Goal: Transaction & Acquisition: Book appointment/travel/reservation

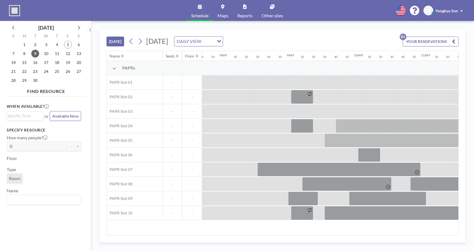
scroll to position [0, 537]
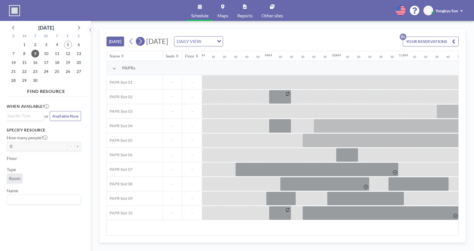
click at [139, 41] on icon at bounding box center [140, 41] width 5 height 8
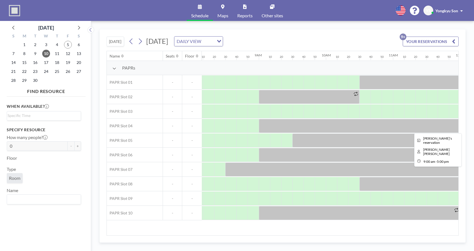
scroll to position [0, 571]
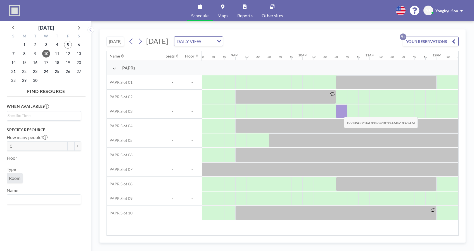
click at [340, 113] on div at bounding box center [341, 112] width 11 height 14
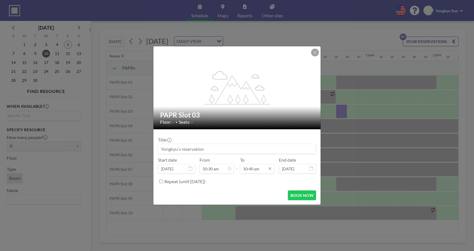
scroll to position [637, 0]
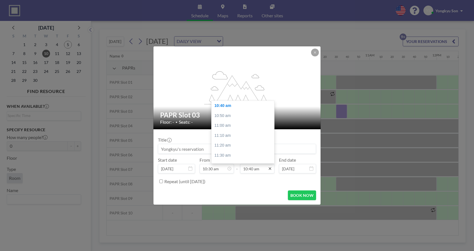
click at [271, 170] on icon at bounding box center [270, 169] width 4 height 4
click at [252, 170] on input "10:40 am" at bounding box center [257, 169] width 34 height 10
drag, startPoint x: 261, startPoint y: 170, endPoint x: 230, endPoint y: 168, distance: 30.3
click at [230, 168] on div "Start date [DATE] From 10:30 am 12:00 am 12:10 am 12:20 am 12:30 am 12:40 am 12…" at bounding box center [237, 165] width 158 height 16
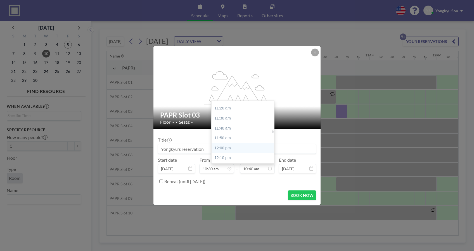
click at [225, 145] on div "12:00 pm" at bounding box center [245, 148] width 66 height 10
type input "12:00 pm"
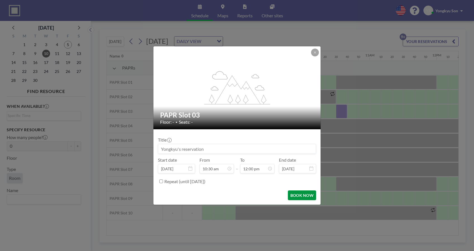
scroll to position [717, 0]
click at [297, 195] on button "BOOK NOW" at bounding box center [302, 196] width 28 height 10
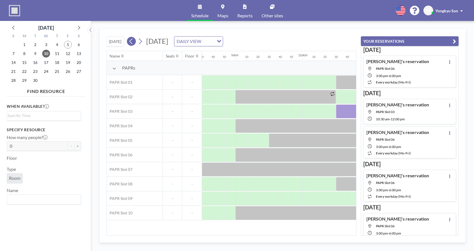
click at [129, 43] on button at bounding box center [131, 41] width 9 height 9
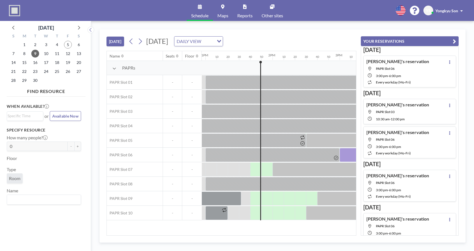
scroll to position [0, 906]
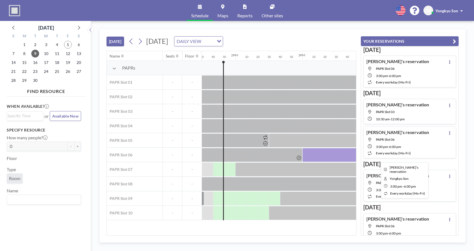
click at [319, 157] on div at bounding box center [403, 155] width 201 height 14
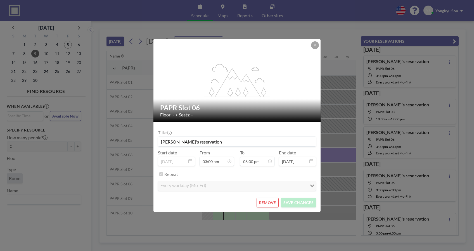
click at [266, 202] on button "REMOVE" at bounding box center [268, 203] width 22 height 10
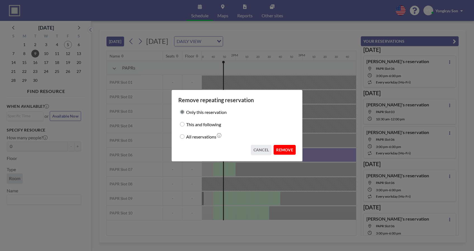
click at [286, 148] on button "REMOVE" at bounding box center [285, 150] width 22 height 10
